Goal: Find specific page/section: Find specific page/section

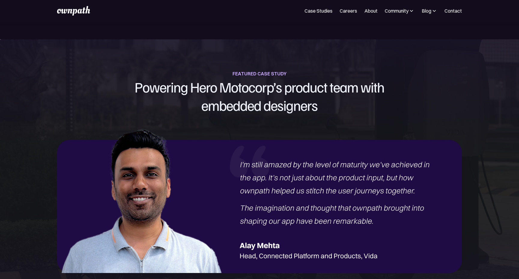
scroll to position [638, 0]
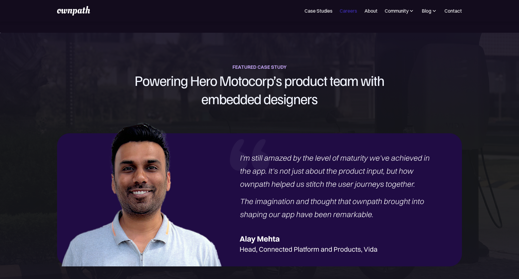
click at [349, 13] on link "Careers" at bounding box center [348, 10] width 17 height 7
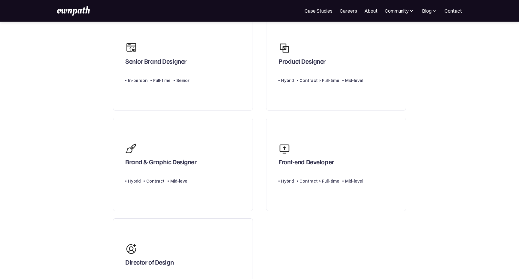
scroll to position [63, 0]
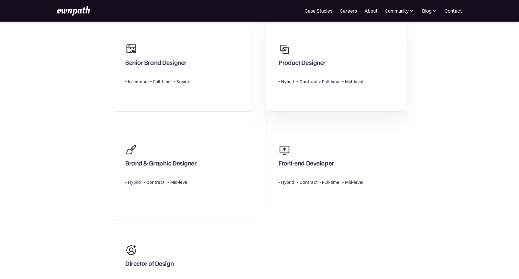
click at [322, 85] on div "Contract > Full-time" at bounding box center [320, 81] width 40 height 7
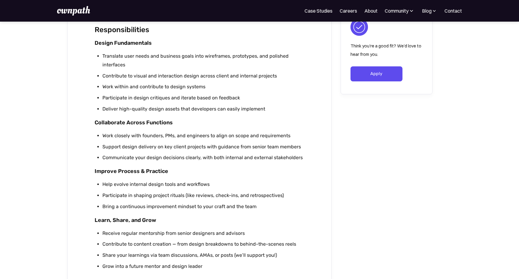
scroll to position [328, 0]
